Goal: Task Accomplishment & Management: Use online tool/utility

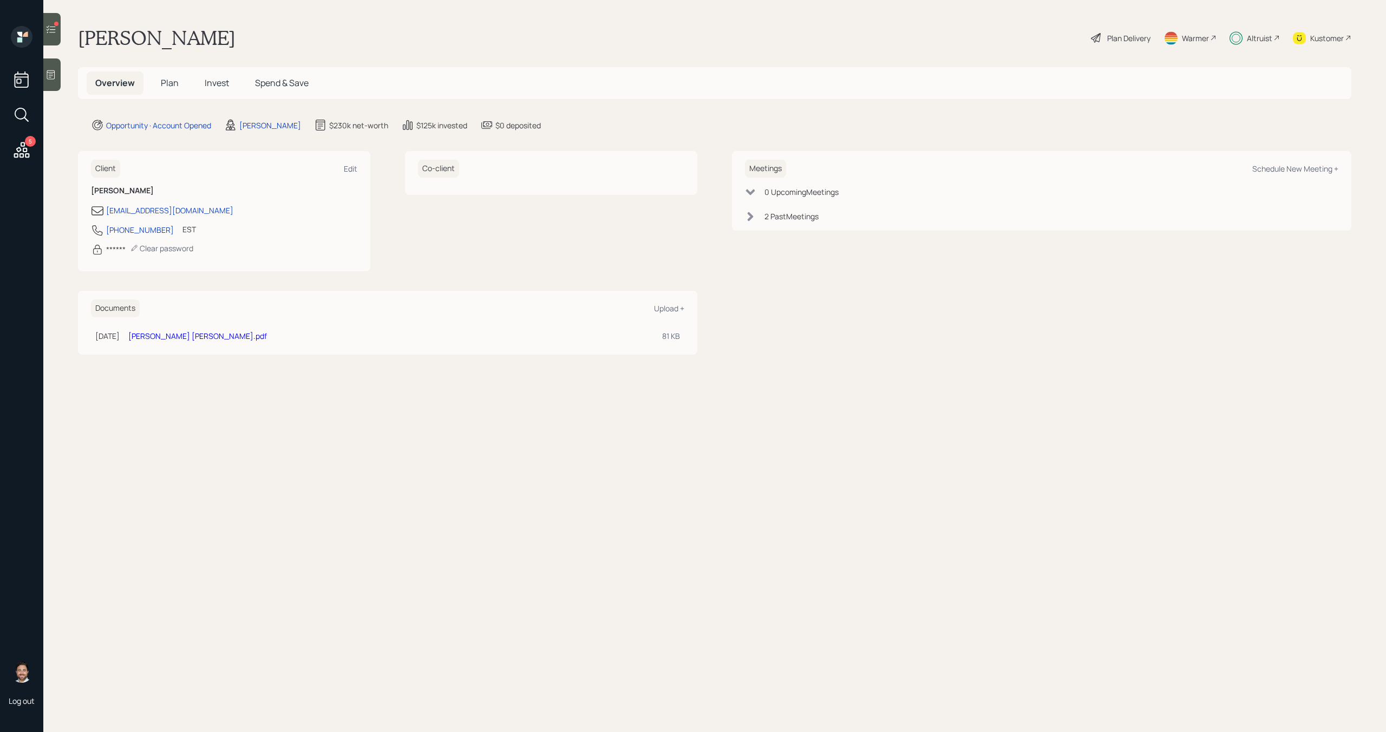
click at [44, 29] on div at bounding box center [51, 29] width 17 height 32
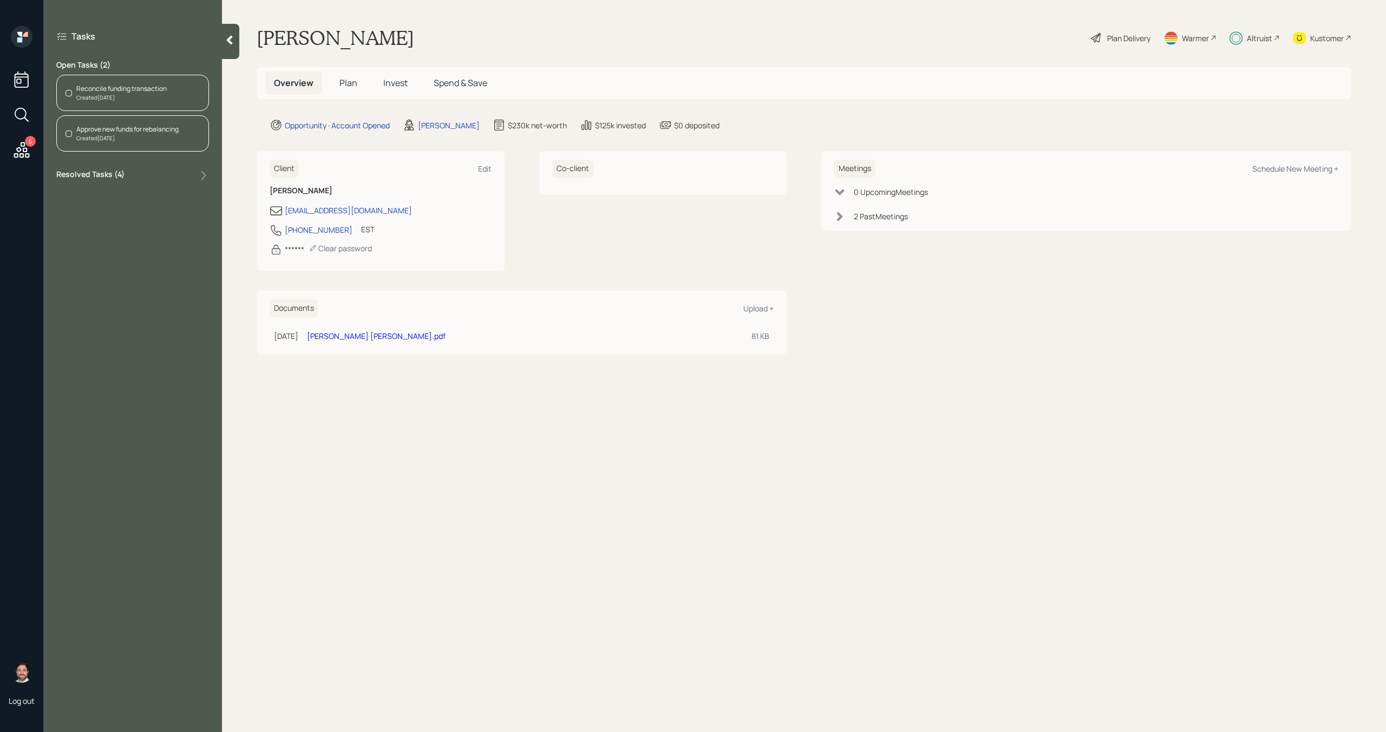
click at [114, 82] on div "Reconcile funding transaction Created [DATE]" at bounding box center [132, 93] width 153 height 36
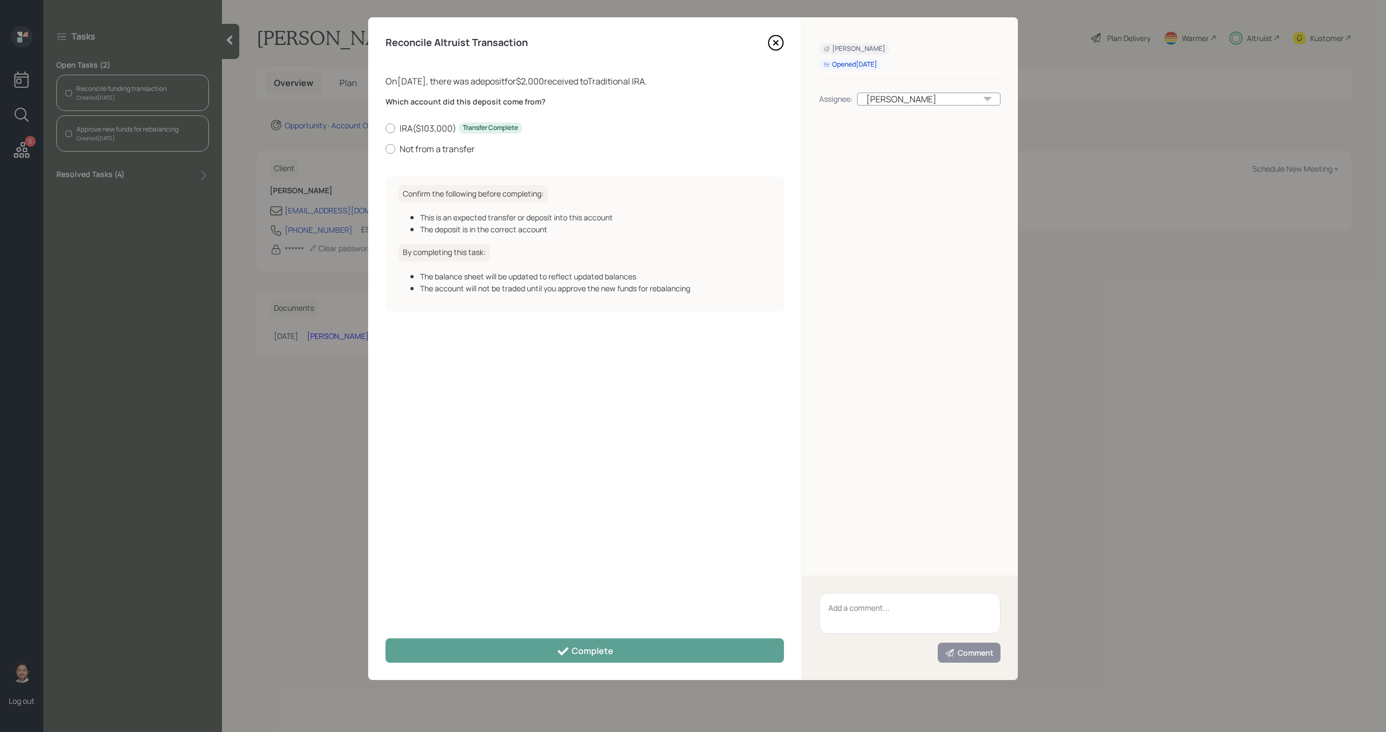
click at [772, 44] on icon at bounding box center [775, 43] width 16 height 16
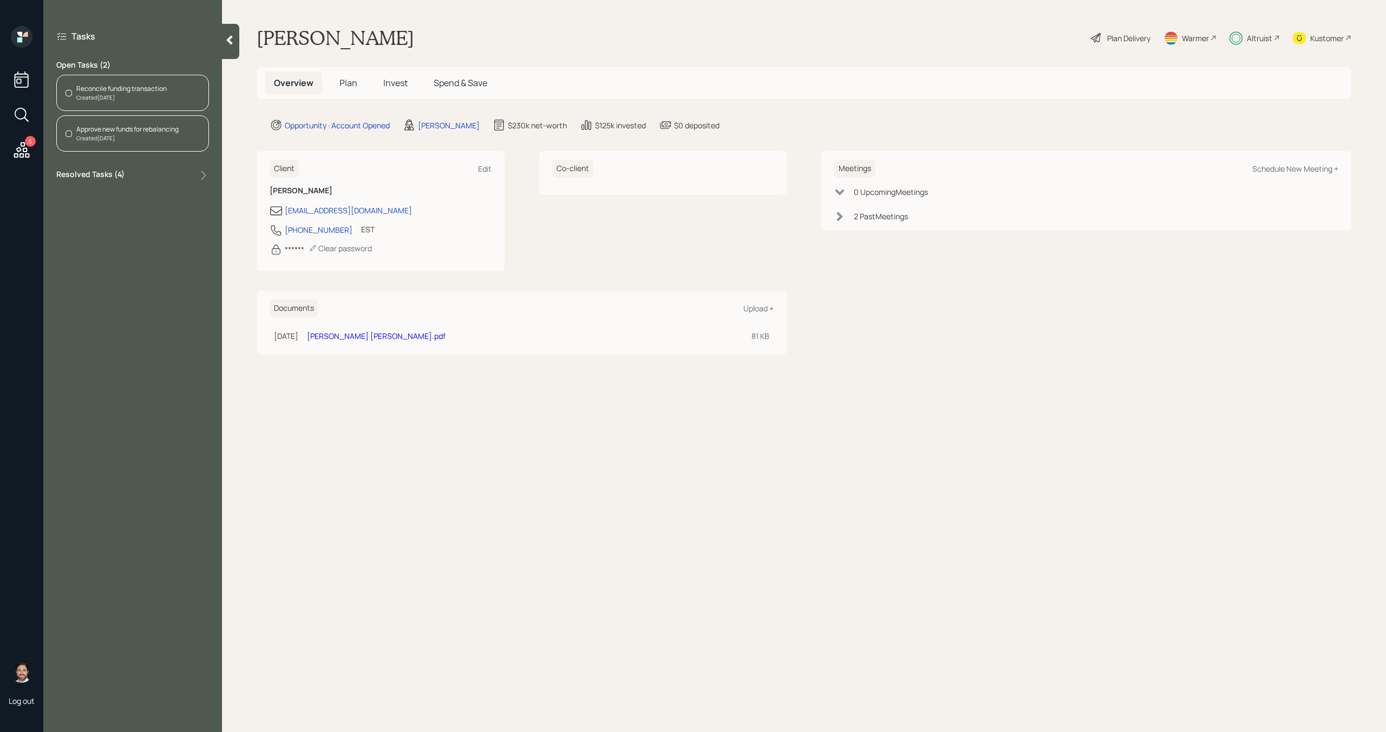
click at [1254, 38] on div "Altruist" at bounding box center [1258, 37] width 25 height 11
click at [1260, 42] on div "Altruist" at bounding box center [1258, 37] width 25 height 11
click at [189, 87] on div "Reconcile funding transaction Created [DATE]" at bounding box center [132, 93] width 153 height 36
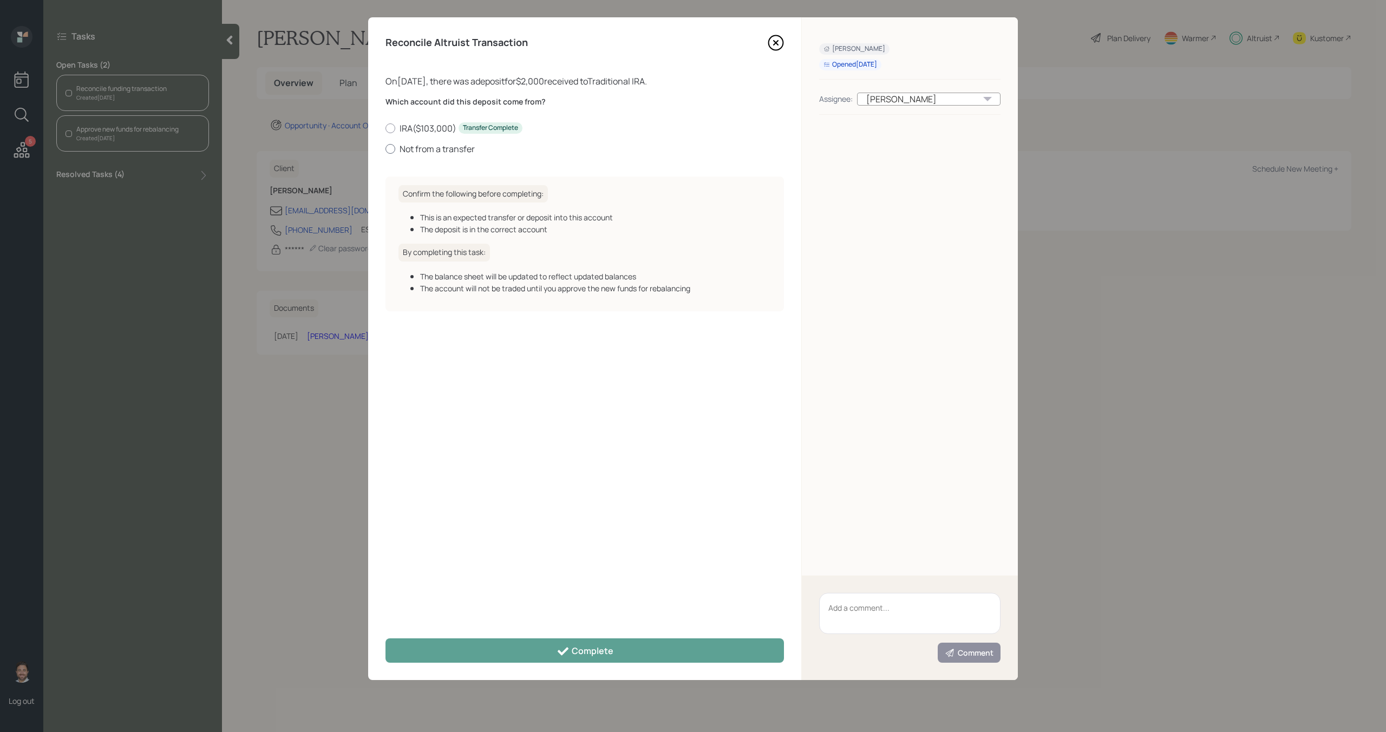
click at [444, 150] on label "Not from a transfer" at bounding box center [584, 149] width 398 height 12
click at [385, 149] on input "Not from a transfer" at bounding box center [385, 148] width 1 height 1
radio input "true"
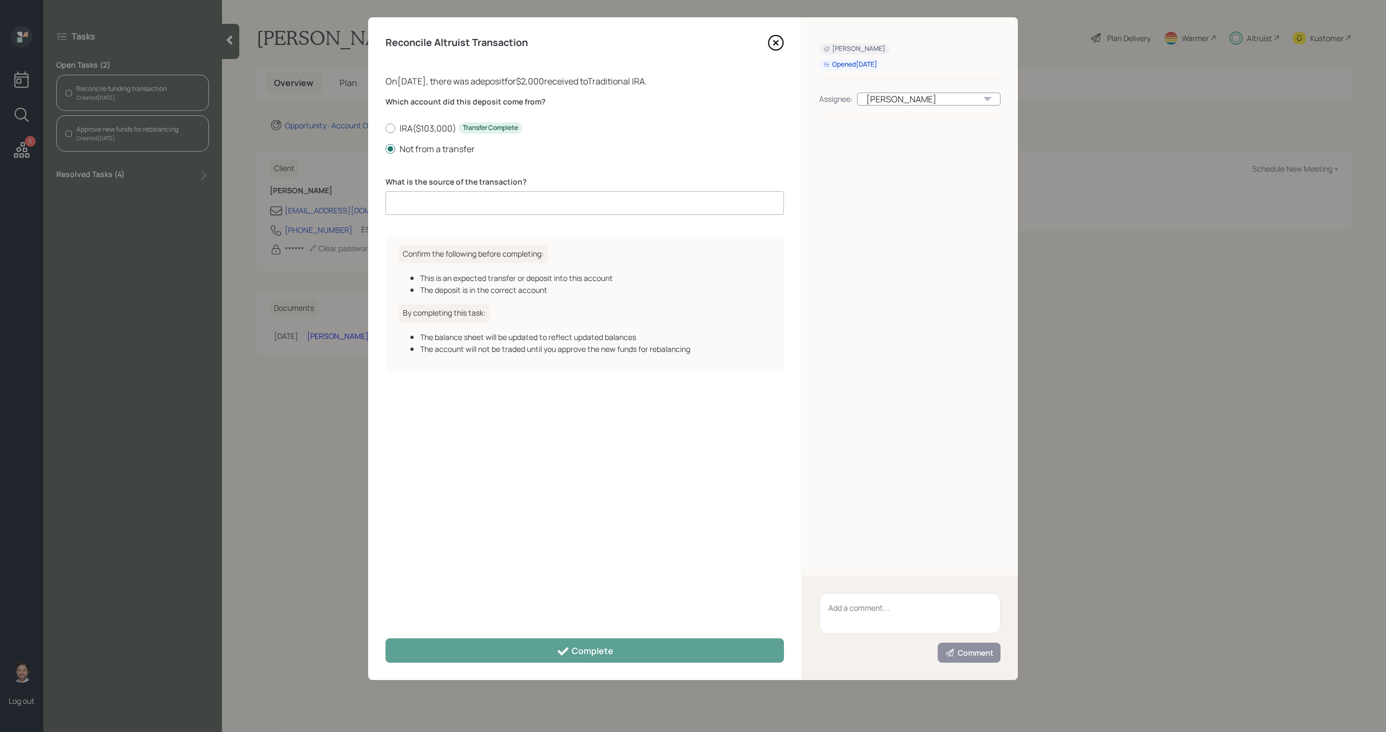
click at [438, 198] on input at bounding box center [584, 203] width 398 height 24
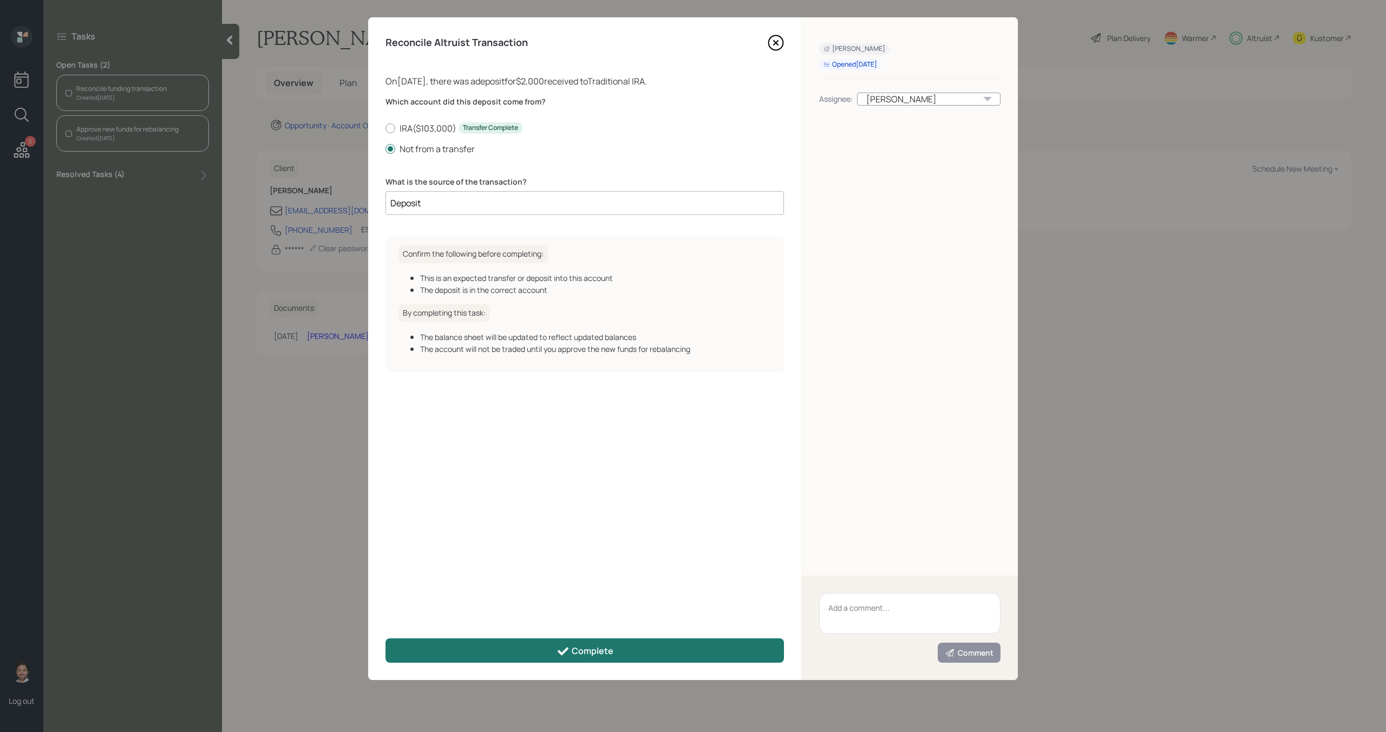
type input "Deposit"
click at [560, 647] on icon at bounding box center [562, 651] width 13 height 13
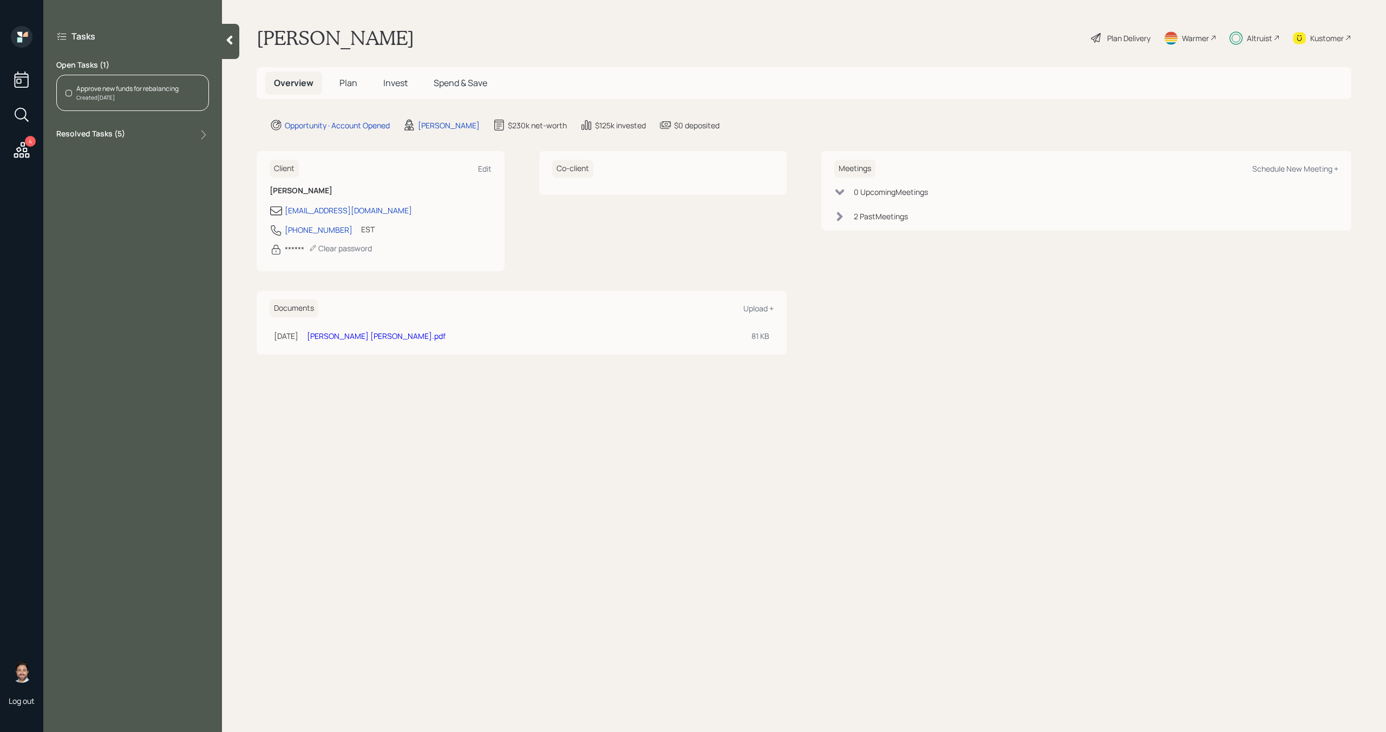
click at [175, 95] on div "Created [DATE]" at bounding box center [127, 98] width 102 height 8
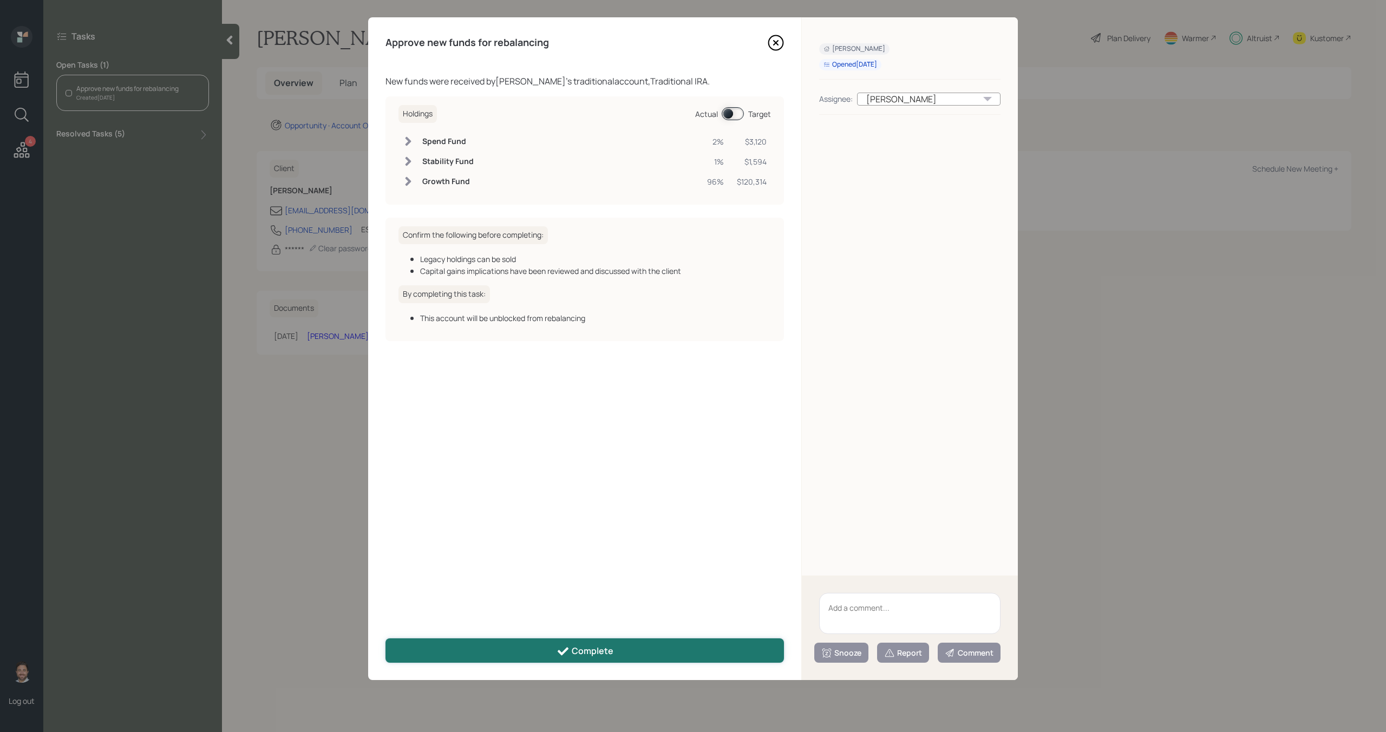
click at [557, 661] on button "Complete" at bounding box center [584, 650] width 398 height 24
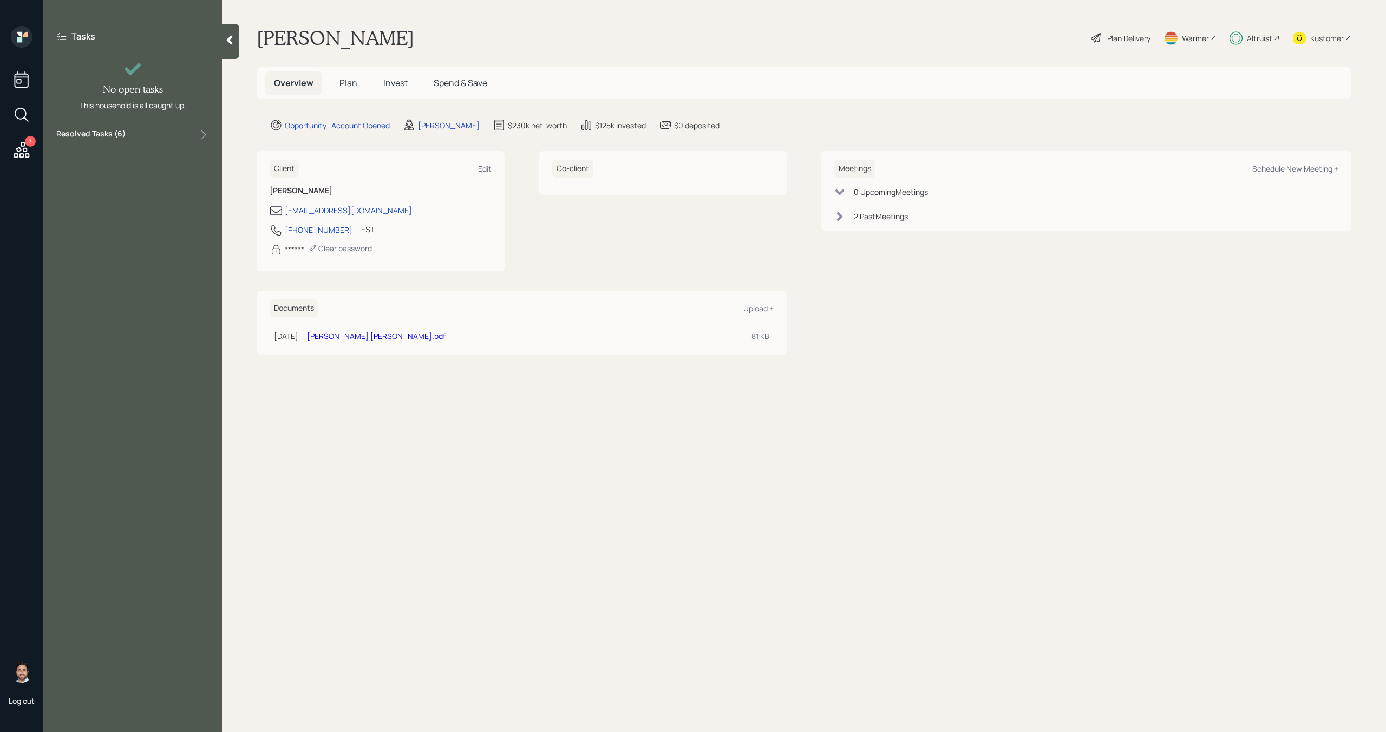
click at [17, 147] on icon at bounding box center [21, 149] width 19 height 19
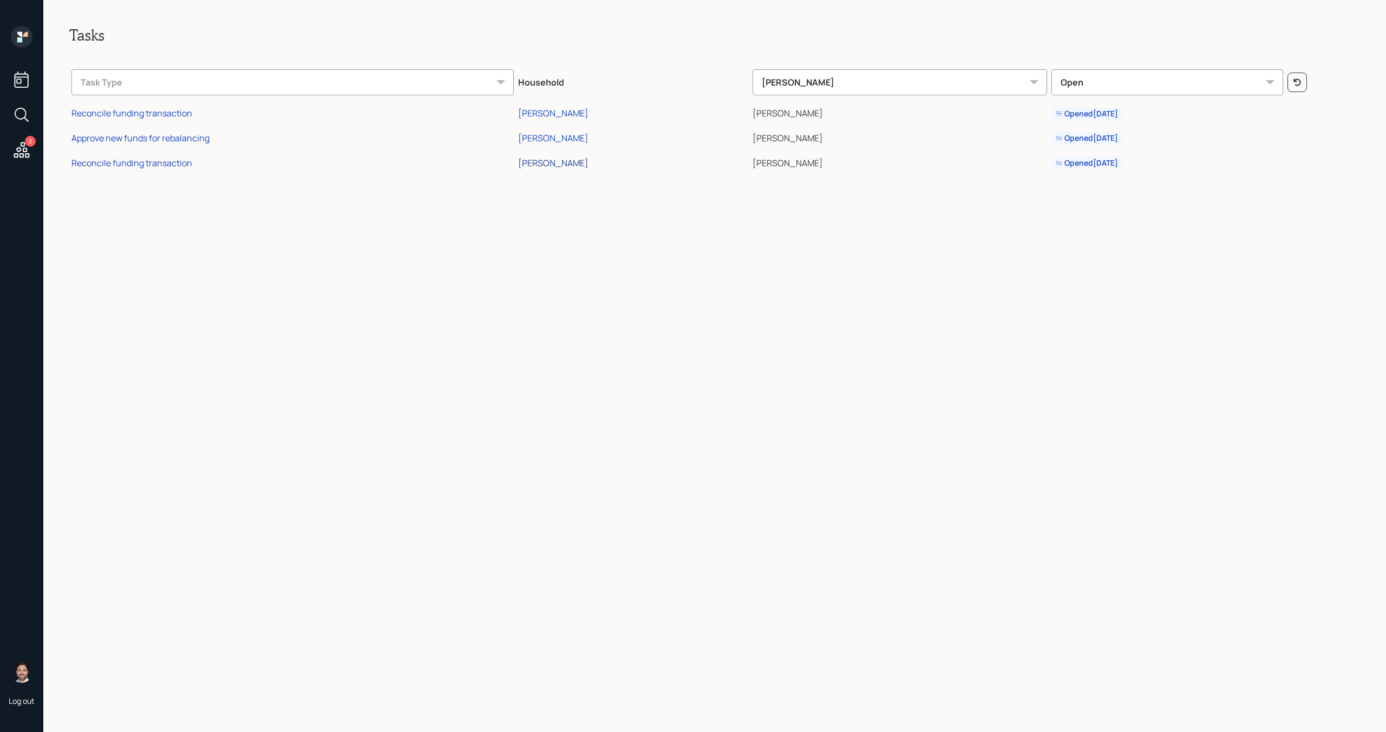
click at [582, 162] on div "[PERSON_NAME]" at bounding box center [553, 163] width 70 height 12
